Goal: Information Seeking & Learning: Learn about a topic

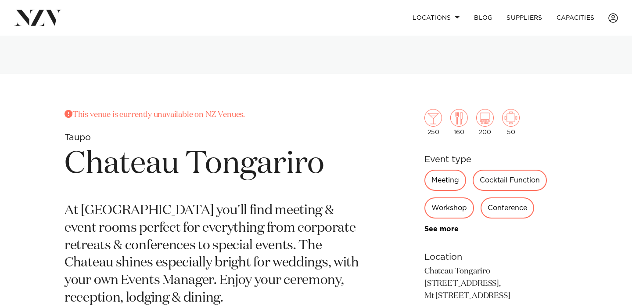
scroll to position [400, 0]
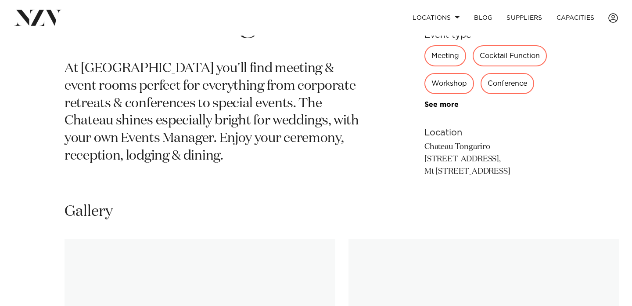
click at [0, 166] on div "This venue is currently unavailable on NZ Venues. Taupo Chateau Tongariro At [G…" at bounding box center [316, 77] width 632 height 221
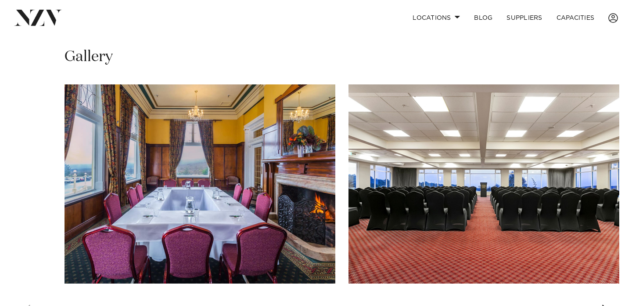
scroll to position [556, 0]
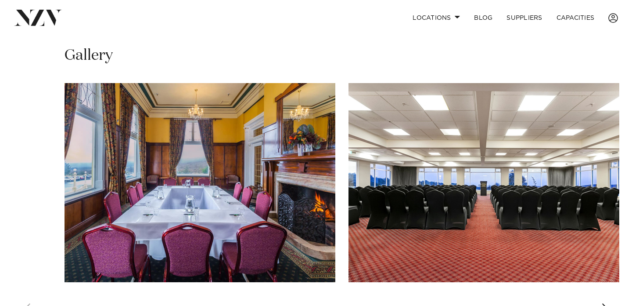
click at [92, 234] on img "1 / 4" at bounding box center [200, 182] width 271 height 199
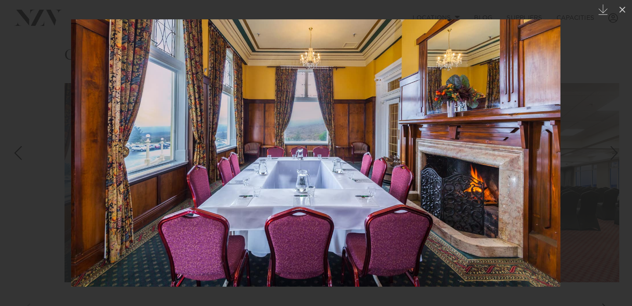
click at [189, 208] on img at bounding box center [316, 152] width 490 height 267
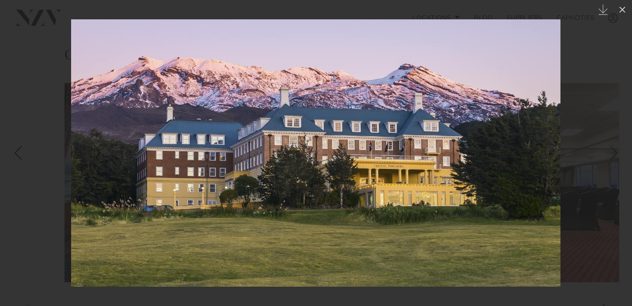
click at [0, 136] on link at bounding box center [15, 153] width 31 height 44
